Goal: Transaction & Acquisition: Purchase product/service

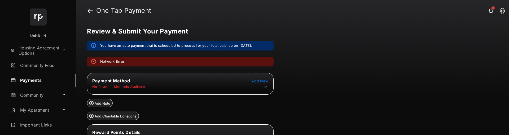
click at [163, 85] on tr "No Payment Methods Available" at bounding box center [180, 86] width 185 height 5
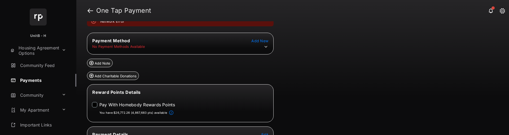
scroll to position [7, 0]
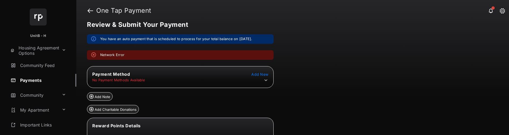
click at [266, 79] on icon at bounding box center [265, 80] width 5 height 5
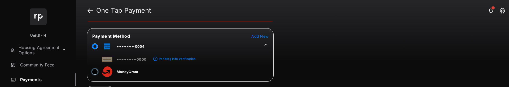
scroll to position [47, 0]
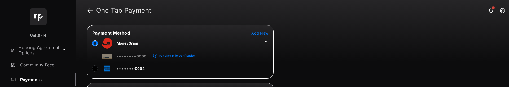
click at [98, 67] on div at bounding box center [97, 69] width 10 height 8
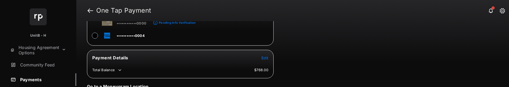
scroll to position [201, 0]
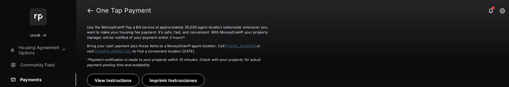
click at [116, 80] on button "View Instructions" at bounding box center [113, 80] width 52 height 13
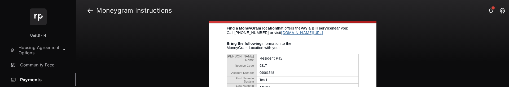
scroll to position [109, 0]
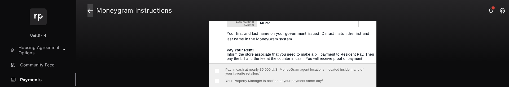
click at [88, 11] on link at bounding box center [90, 10] width 6 height 13
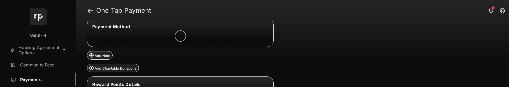
scroll to position [27, 0]
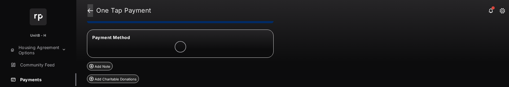
click at [88, 8] on link at bounding box center [90, 10] width 6 height 13
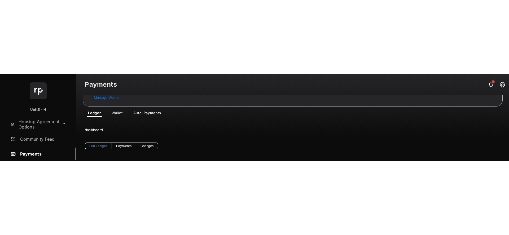
scroll to position [14, 0]
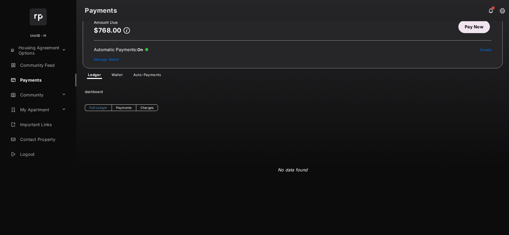
click at [117, 75] on link "Wallet" at bounding box center [117, 76] width 20 height 6
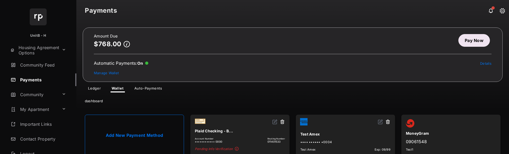
click at [139, 133] on link "Add New Payment Method" at bounding box center [134, 135] width 99 height 41
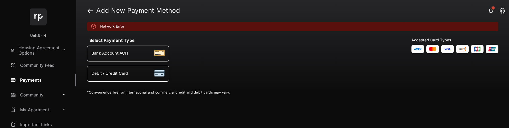
click at [137, 74] on div "Debit / Credit Card" at bounding box center [127, 73] width 73 height 7
select select "**"
